Goal: Register for event/course

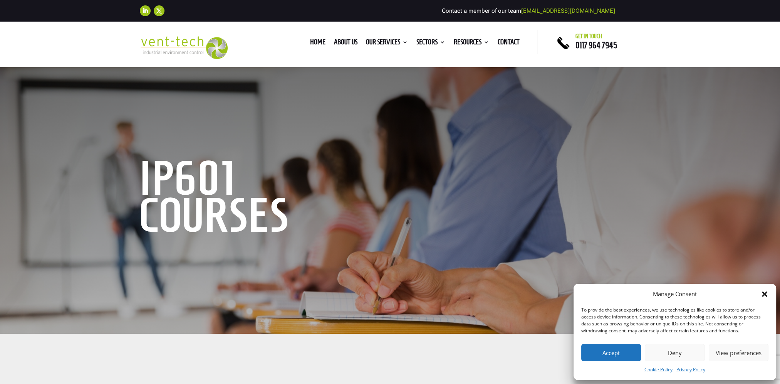
click at [611, 352] on button "Accept" at bounding box center [611, 352] width 60 height 17
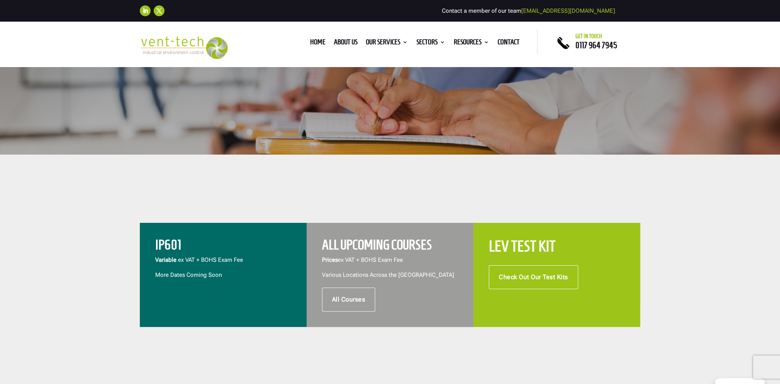
scroll to position [193, 0]
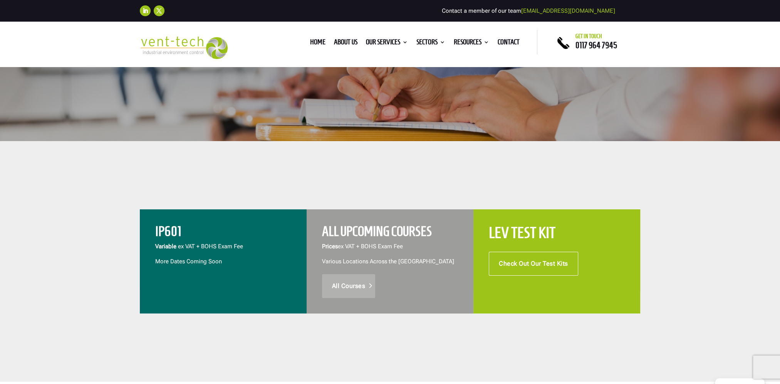
click at [357, 285] on link "All Courses" at bounding box center [349, 286] width 54 height 24
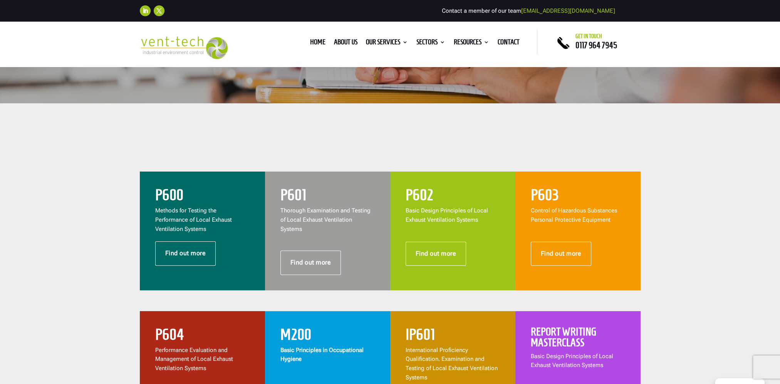
scroll to position [231, 0]
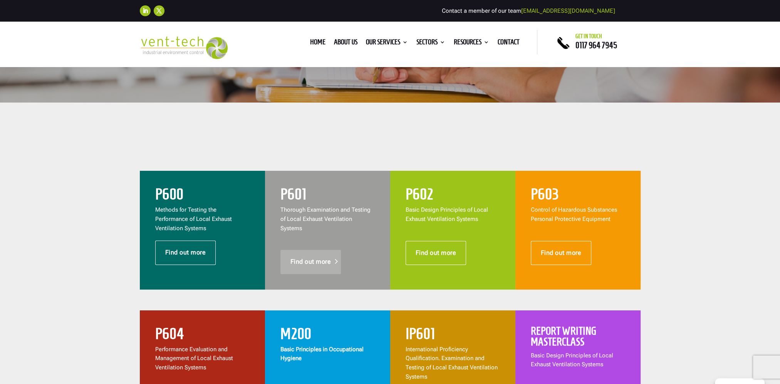
click at [316, 251] on link "Find out more" at bounding box center [310, 262] width 61 height 24
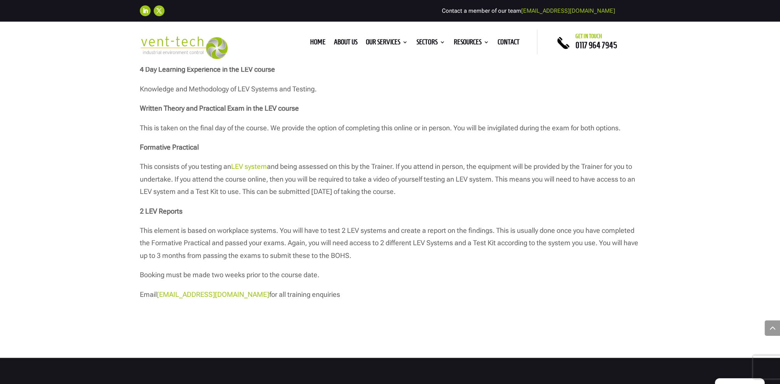
scroll to position [963, 0]
